Goal: Check status: Check status

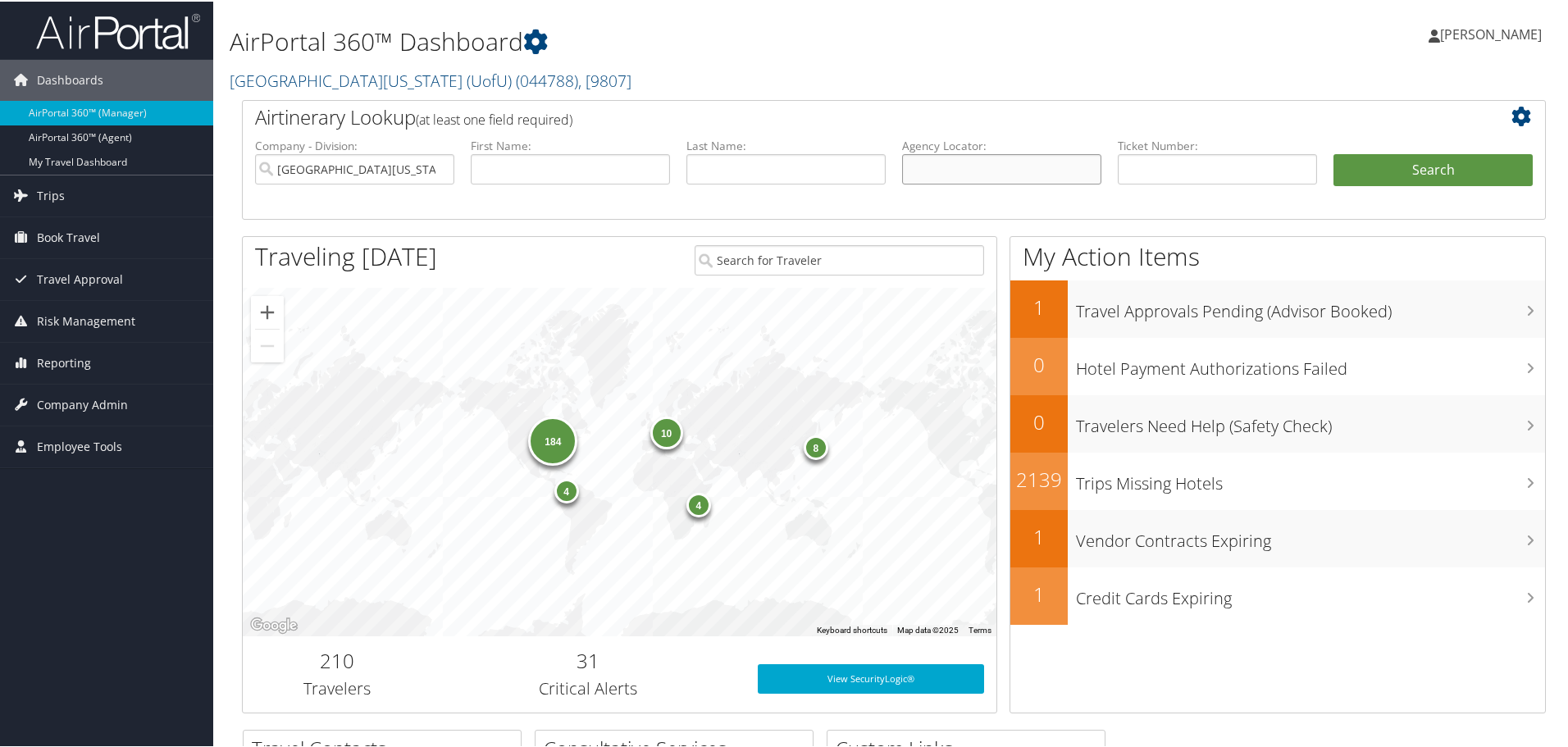
click at [996, 164] on input "text" at bounding box center [1001, 167] width 200 height 30
type input "dg41k2"
click at [1419, 172] on button "Search" at bounding box center [1433, 168] width 200 height 33
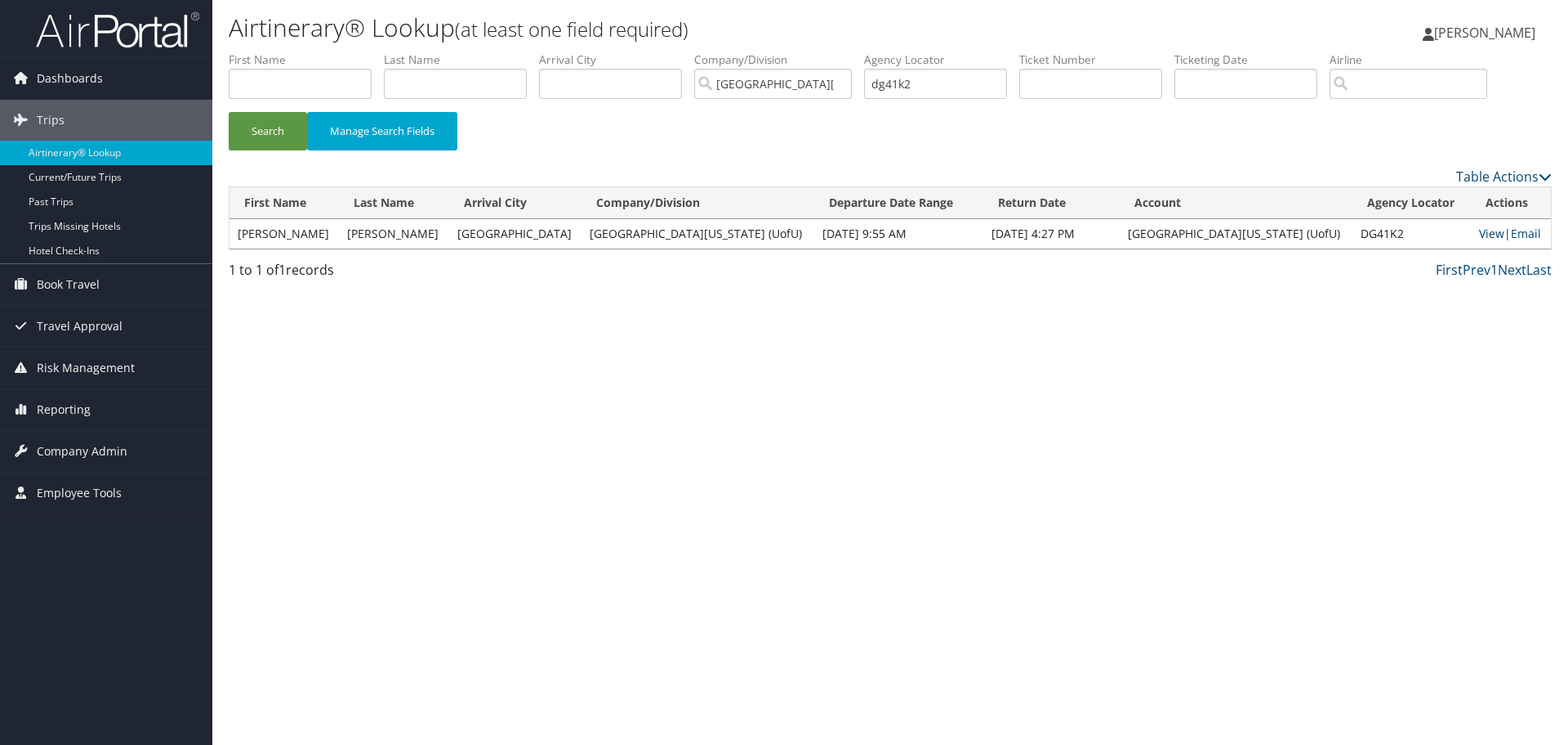
click at [1479, 236] on link "View" at bounding box center [1492, 233] width 26 height 15
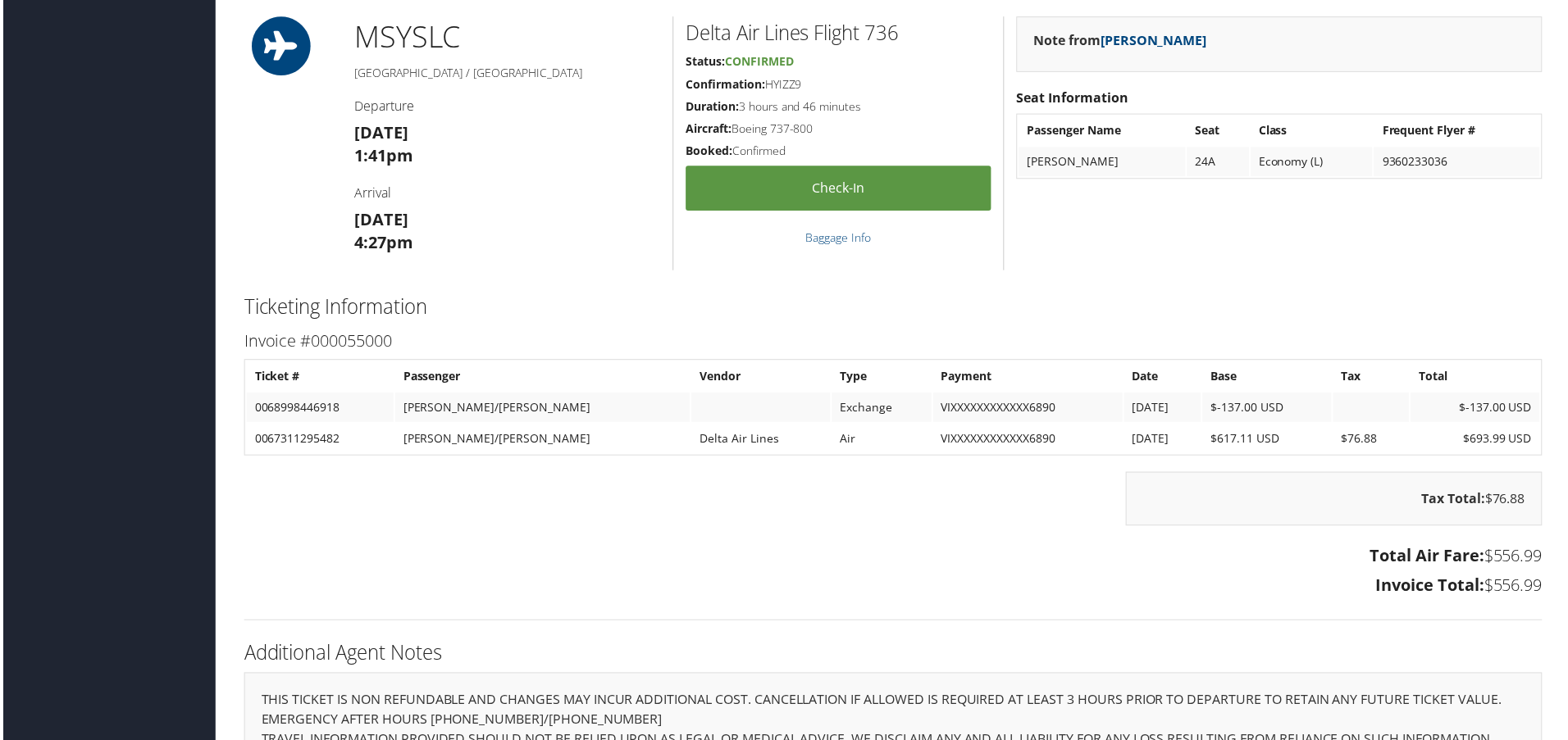
scroll to position [1202, 0]
